Goal: Task Accomplishment & Management: Manage account settings

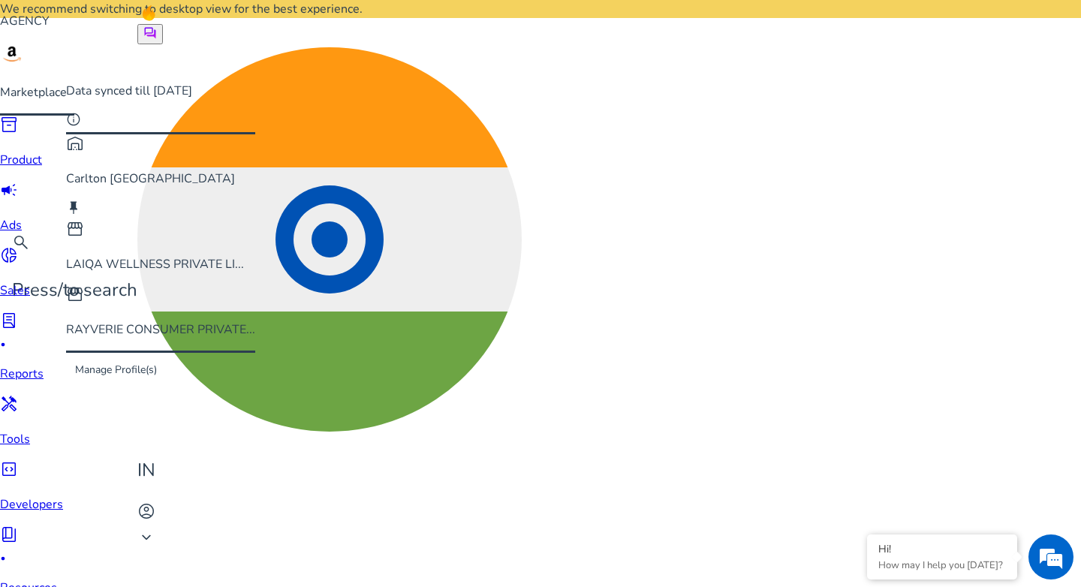
click at [200, 353] on div "Manage Profile(s)" at bounding box center [160, 370] width 189 height 34
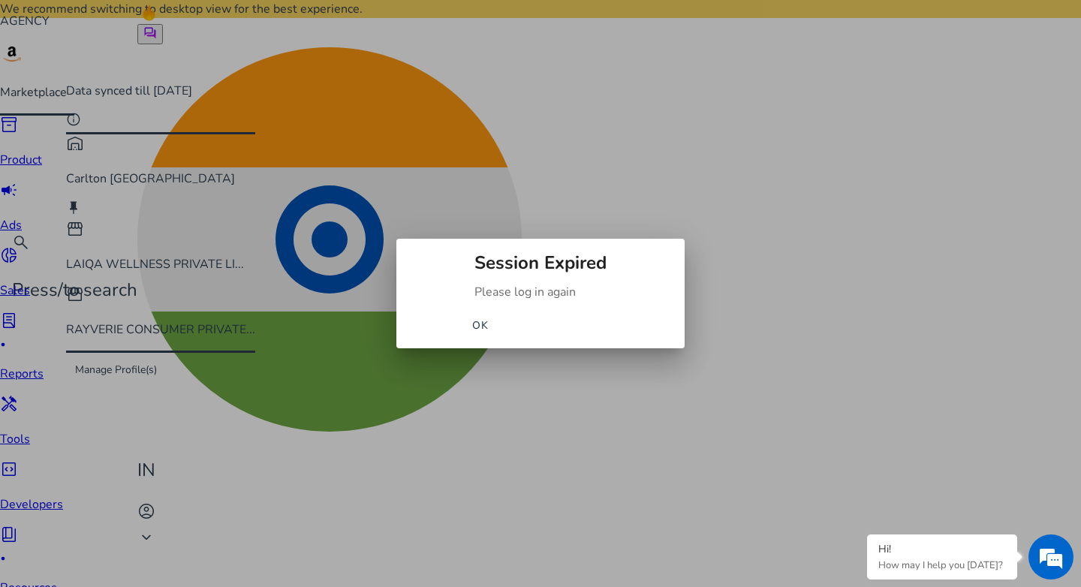
click at [489, 326] on span "OK" at bounding box center [480, 326] width 17 height 16
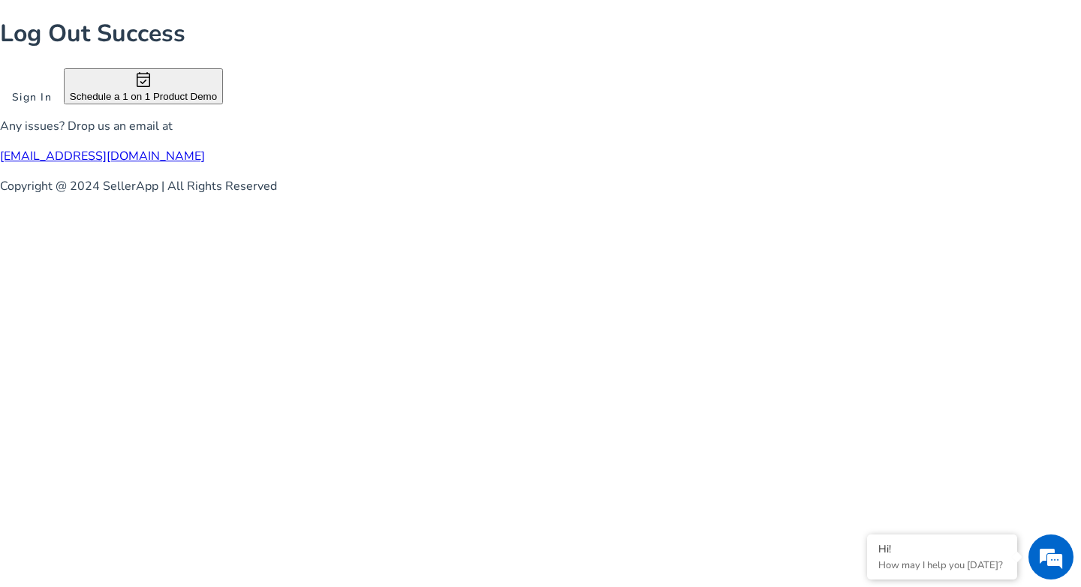
click at [64, 115] on span at bounding box center [32, 97] width 64 height 36
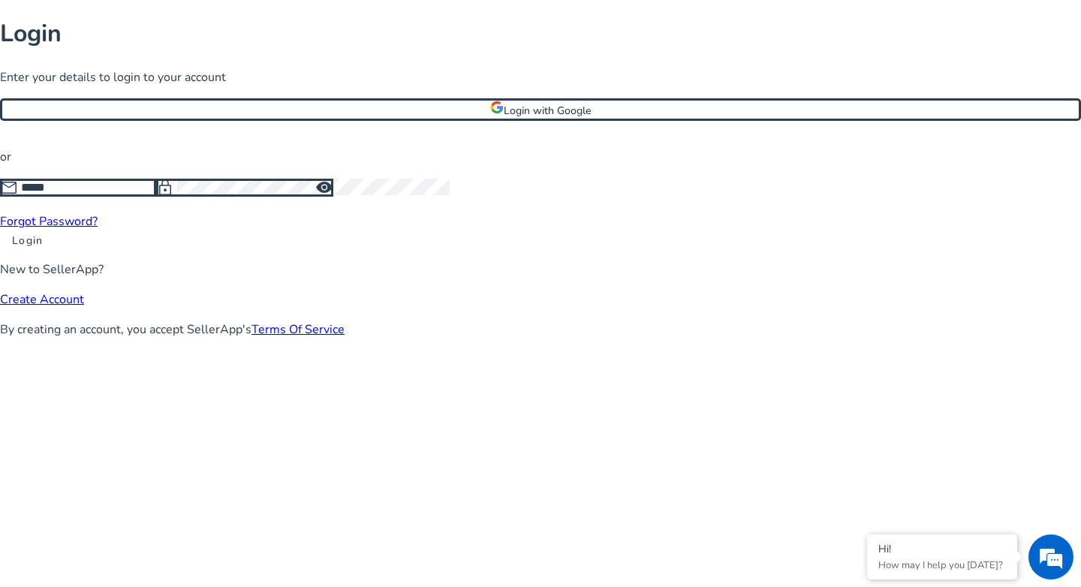
click at [156, 196] on input at bounding box center [88, 187] width 135 height 17
type input "**********"
click button "Login" at bounding box center [27, 241] width 55 height 16
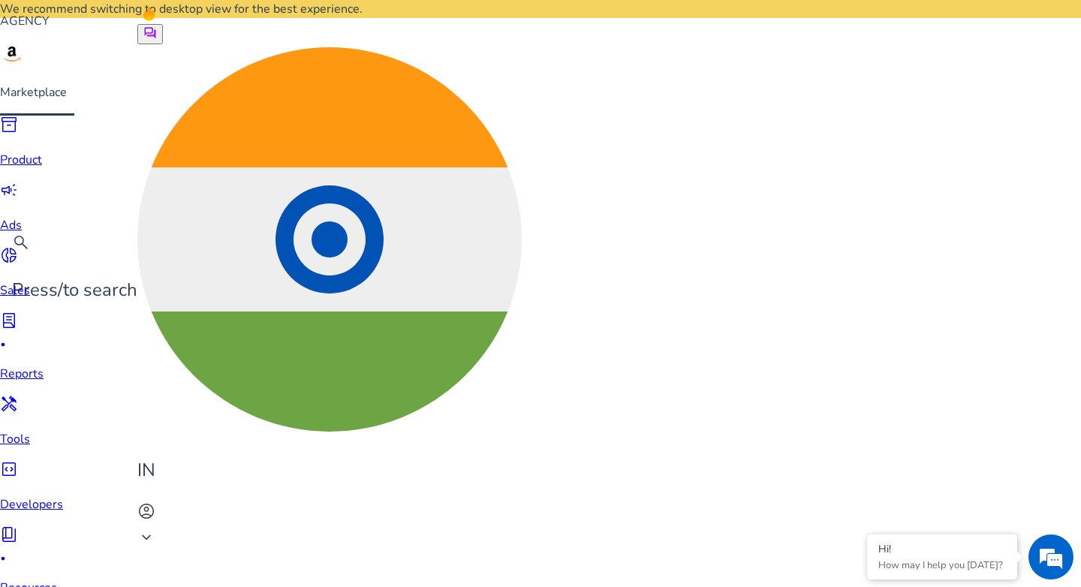
click at [22, 216] on p "Ads" at bounding box center [31, 225] width 63 height 18
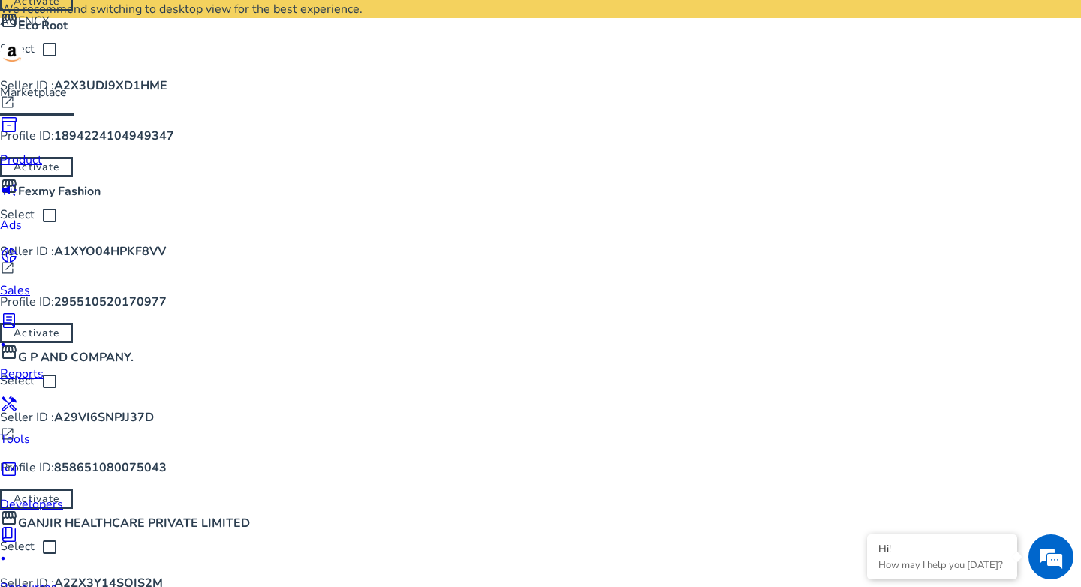
scroll to position [2658, 0]
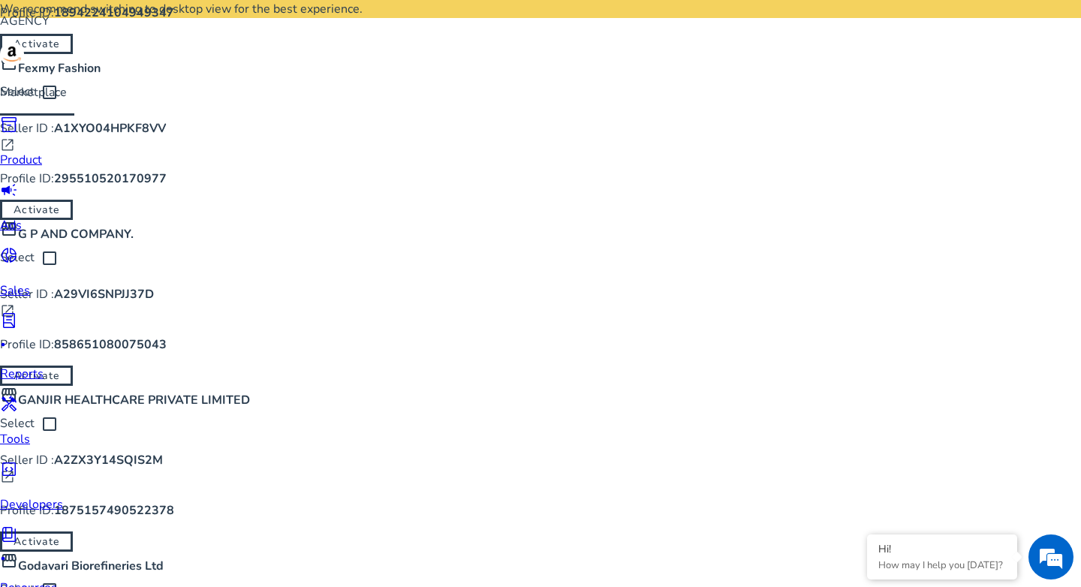
copy b "ENTITY1BPJH014YBUUL"
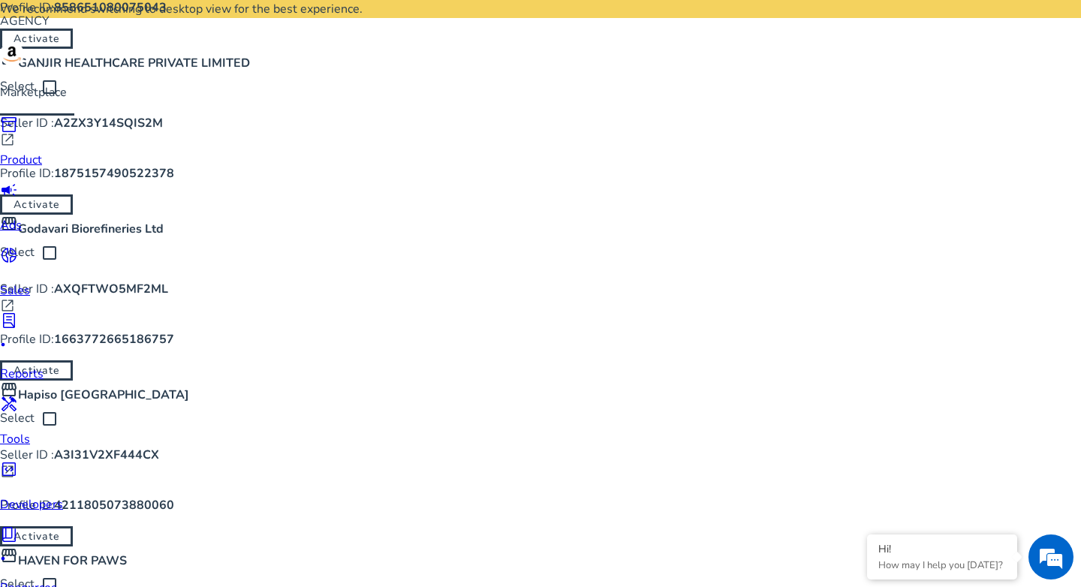
scroll to position [3426, 0]
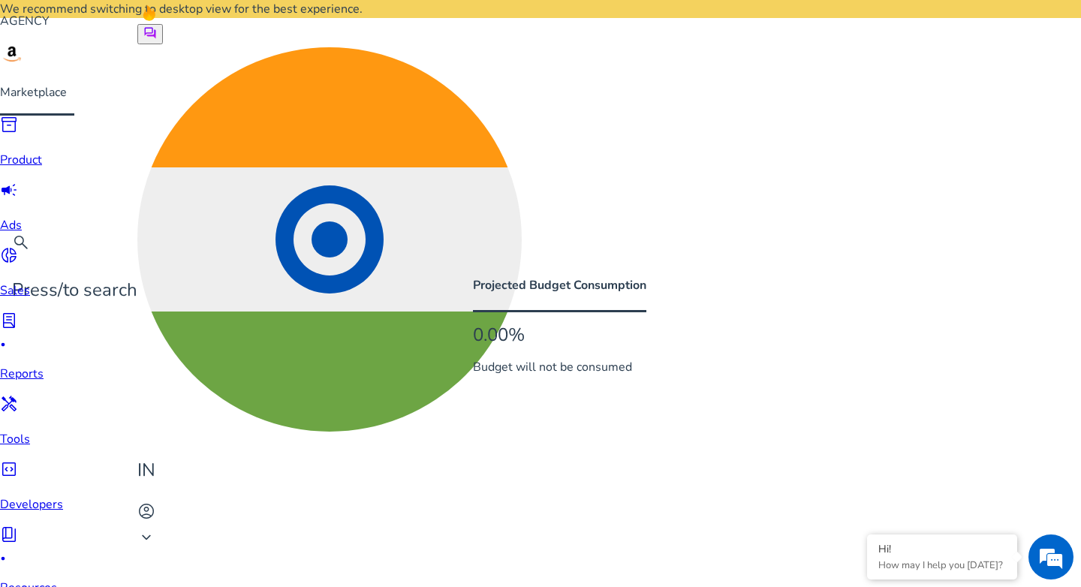
scroll to position [80, 0]
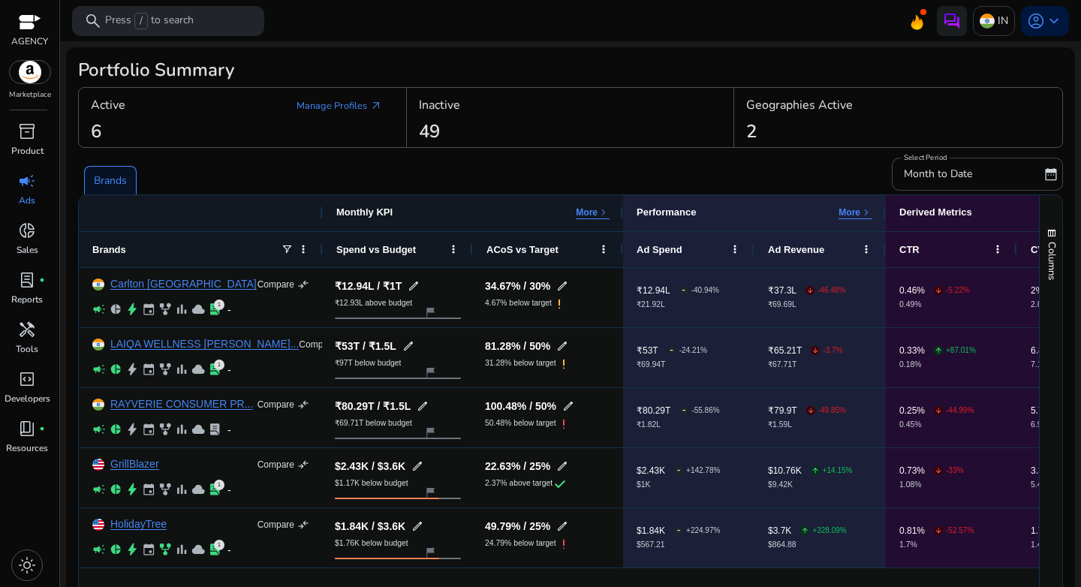
click at [104, 171] on div "Brands" at bounding box center [110, 180] width 53 height 29
click at [29, 182] on span "campaign" at bounding box center [27, 181] width 18 height 18
